Goal: Task Accomplishment & Management: Manage account settings

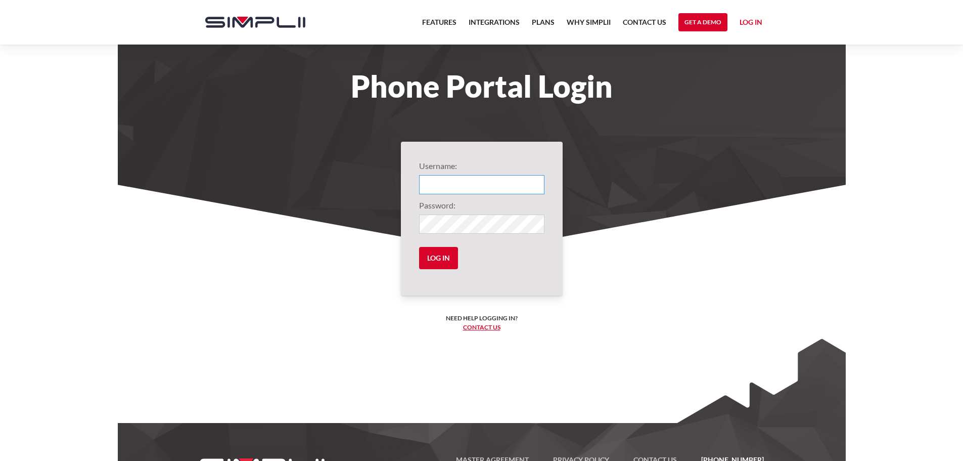
type input "1004@VerisailPartners"
click at [430, 253] on input "Log in" at bounding box center [438, 258] width 39 height 22
click at [440, 255] on input "Log in" at bounding box center [438, 258] width 39 height 22
click at [428, 259] on input "Log in" at bounding box center [438, 258] width 39 height 22
click at [458, 255] on input "Log in" at bounding box center [438, 258] width 39 height 22
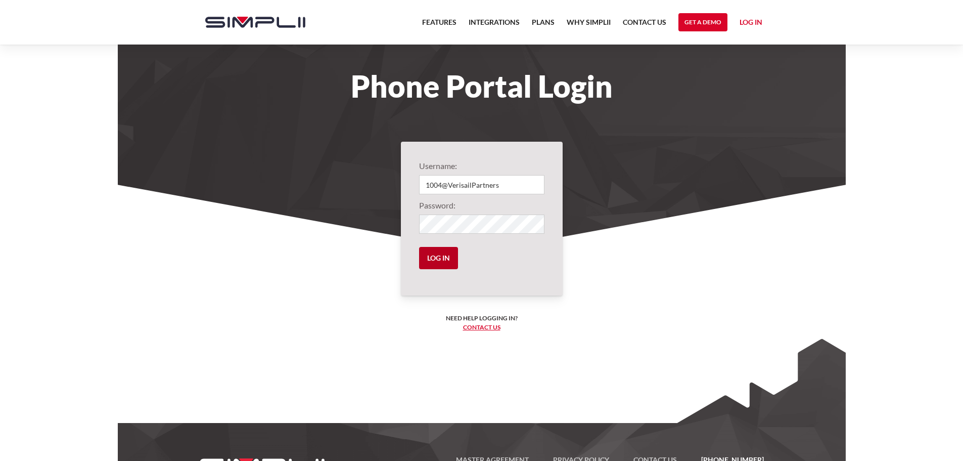
click at [451, 251] on input "Log in" at bounding box center [438, 258] width 39 height 22
click at [441, 258] on input "Log in" at bounding box center [438, 258] width 39 height 22
click at [432, 261] on input "Log in" at bounding box center [438, 258] width 39 height 22
click at [433, 257] on input "Log in" at bounding box center [438, 258] width 39 height 22
click at [513, 182] on input "1004@VerisailPartners" at bounding box center [481, 184] width 125 height 19
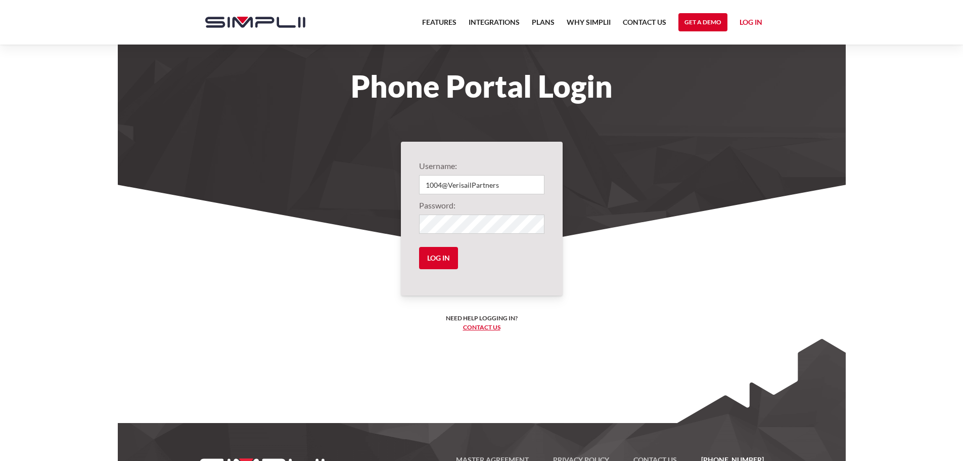
click at [419, 247] on input "Log in" at bounding box center [438, 258] width 39 height 22
click at [451, 259] on input "Log in" at bounding box center [438, 258] width 39 height 22
